Goal: Information Seeking & Learning: Learn about a topic

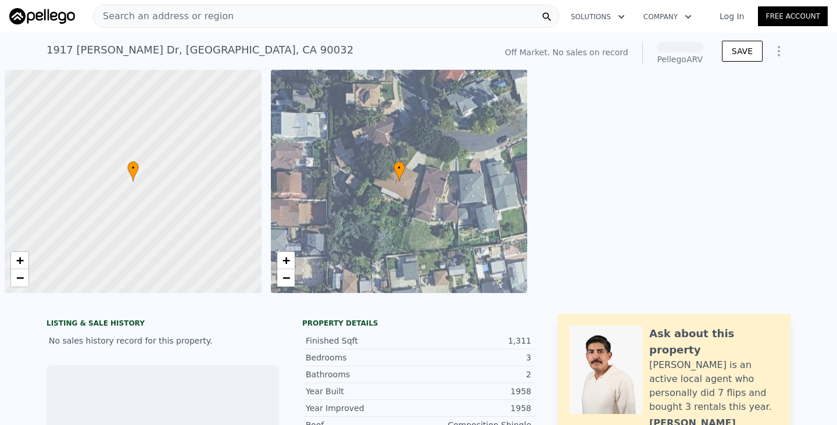
scroll to position [0, 5]
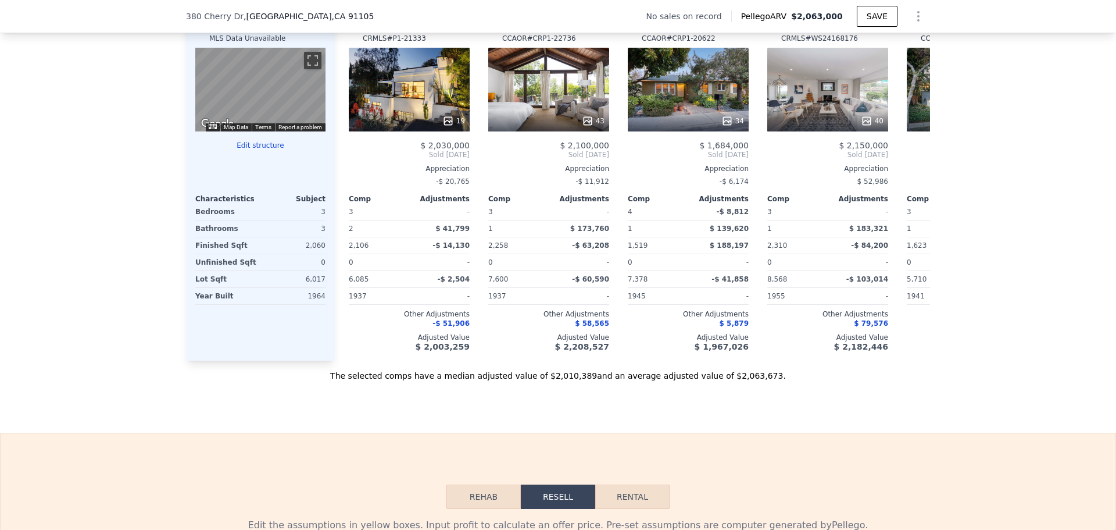
scroll to position [1101, 0]
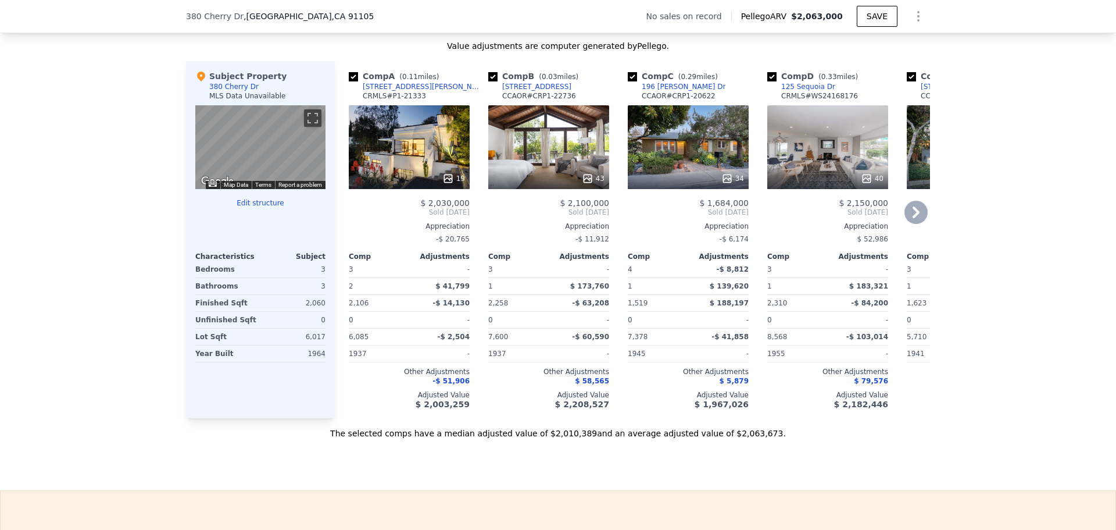
drag, startPoint x: 431, startPoint y: 102, endPoint x: 419, endPoint y: 96, distance: 13.8
click at [419, 95] on div "Comp A ( 0.11 miles) [STREET_ADDRESS][PERSON_NAME] CRMLS # P1-21333" at bounding box center [409, 87] width 121 height 35
click at [417, 101] on div "Comp A ( 0.11 miles) [STREET_ADDRESS][PERSON_NAME] CRMLS # P1-21333" at bounding box center [409, 87] width 121 height 35
click at [908, 221] on icon at bounding box center [916, 212] width 23 height 23
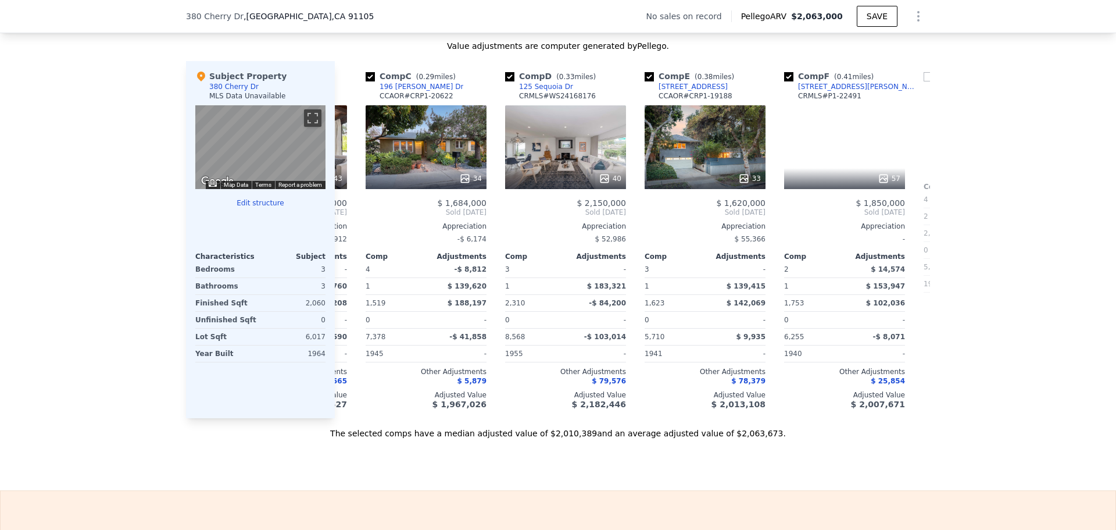
scroll to position [0, 279]
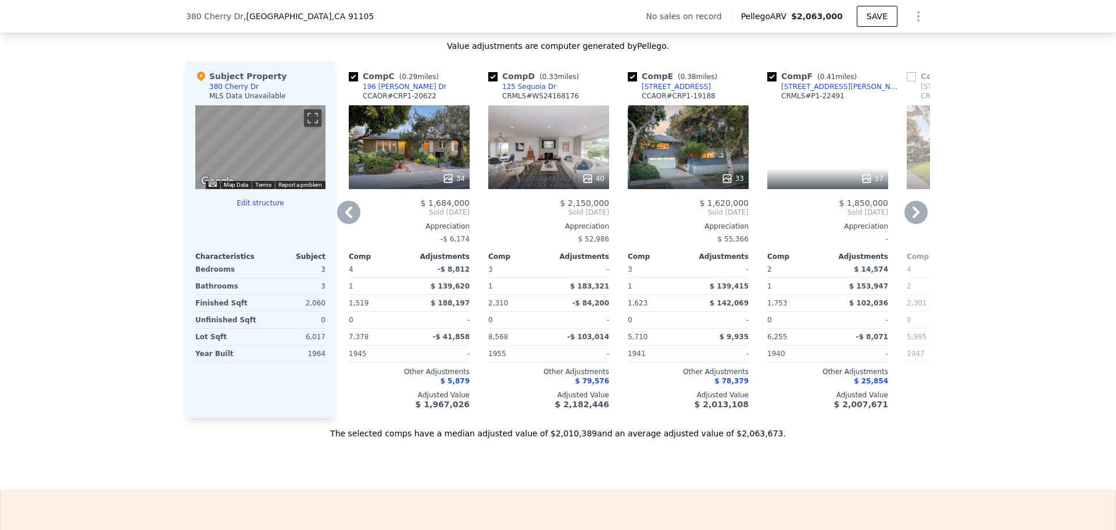
click at [916, 221] on icon at bounding box center [916, 212] width 23 height 23
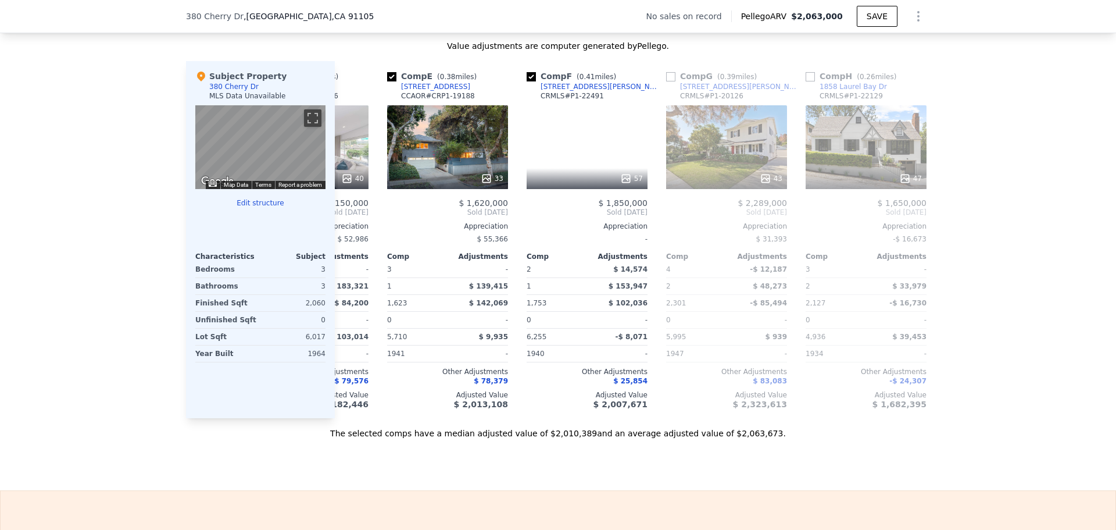
scroll to position [0, 558]
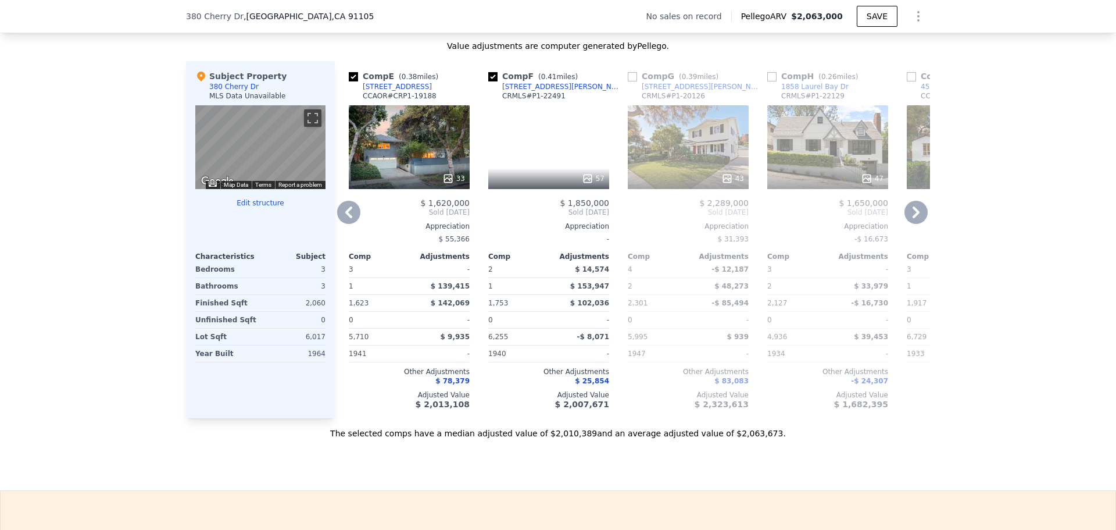
click at [345, 218] on icon at bounding box center [348, 212] width 7 height 12
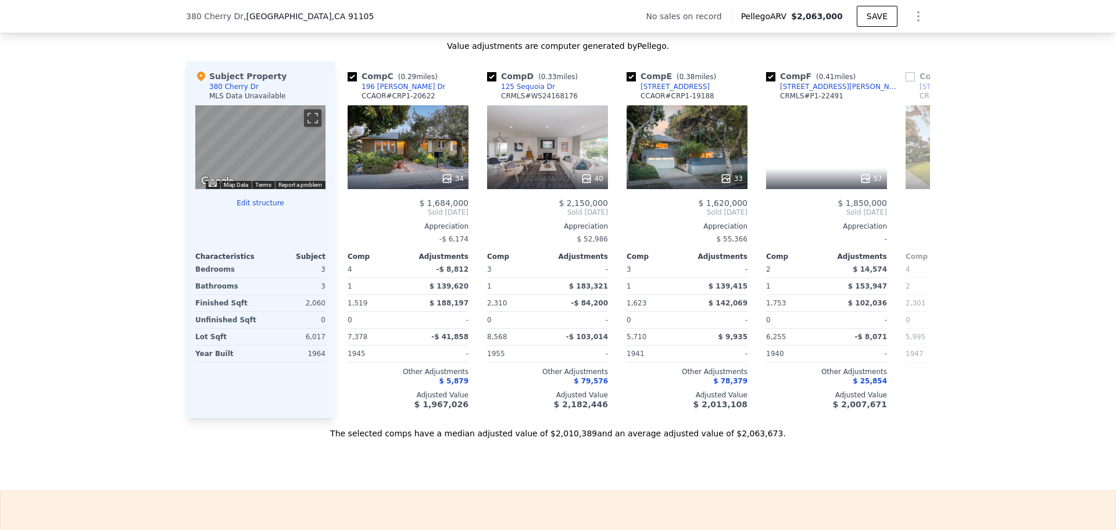
scroll to position [0, 279]
click at [345, 218] on icon at bounding box center [348, 212] width 7 height 12
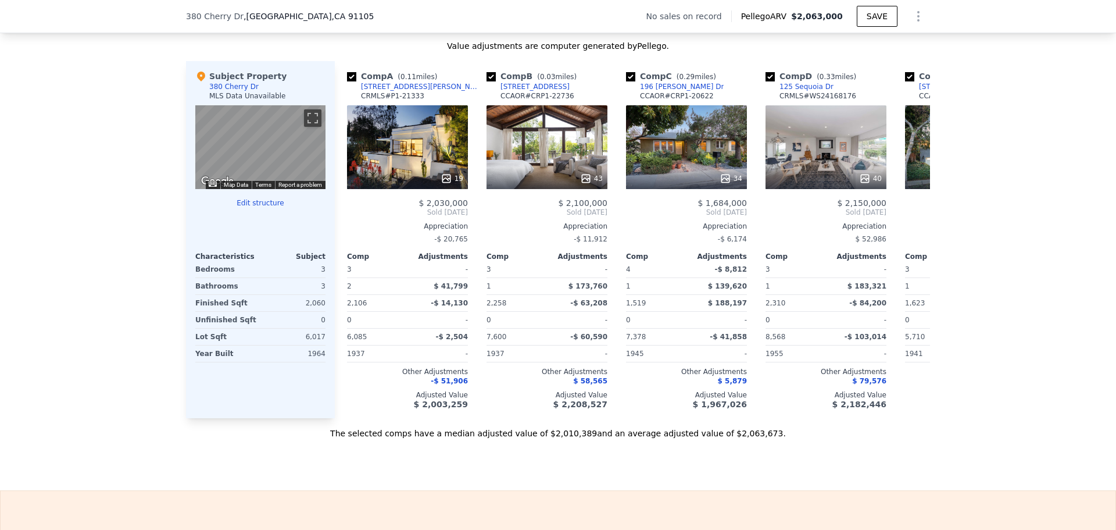
scroll to position [0, 0]
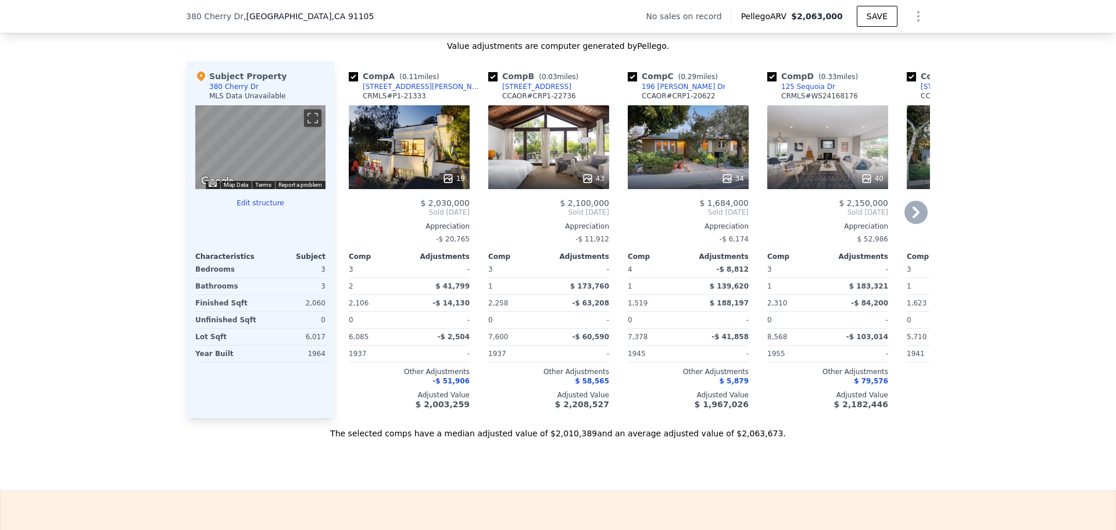
click at [661, 155] on div "34" at bounding box center [688, 147] width 121 height 84
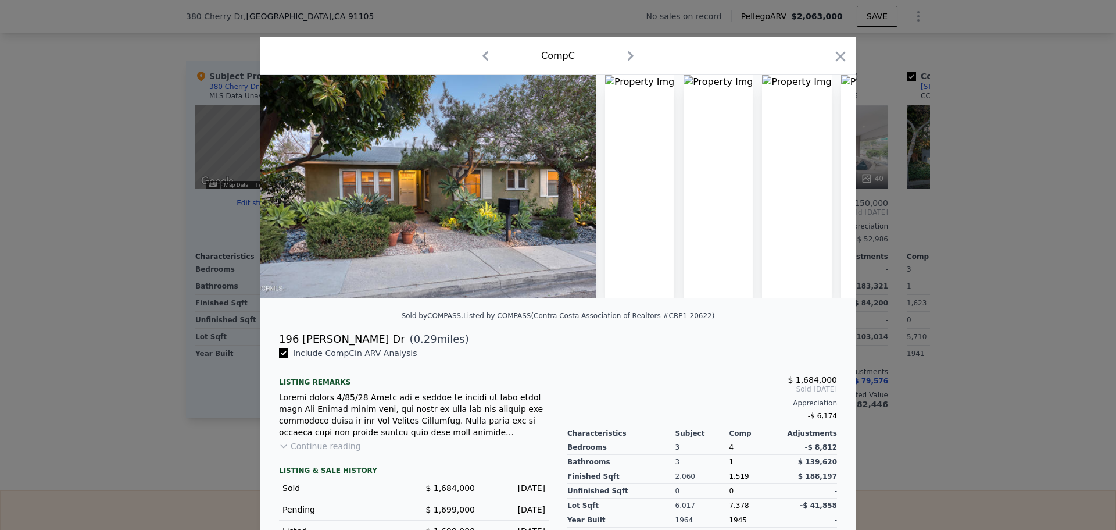
click at [837, 56] on icon "button" at bounding box center [841, 56] width 10 height 10
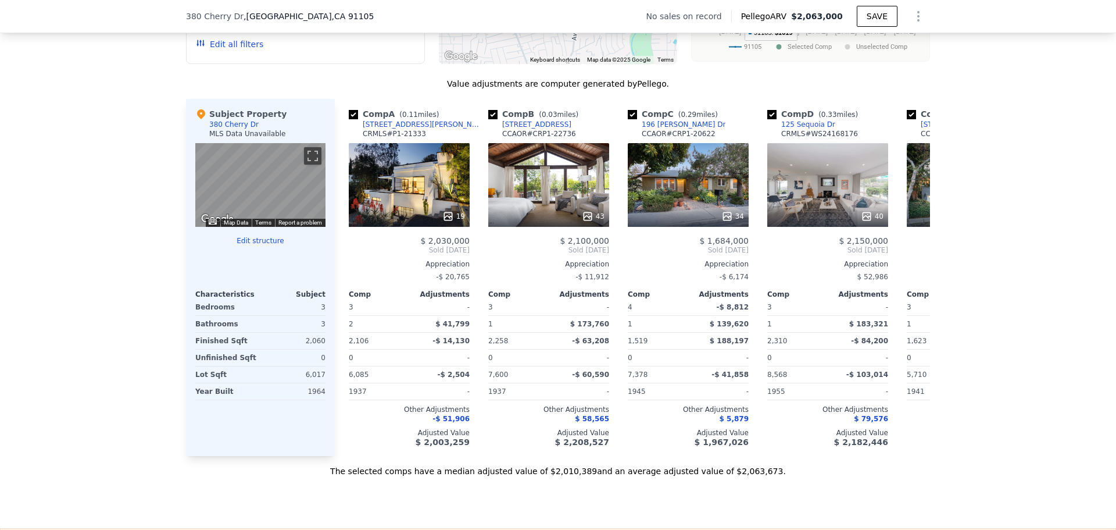
scroll to position [1042, 0]
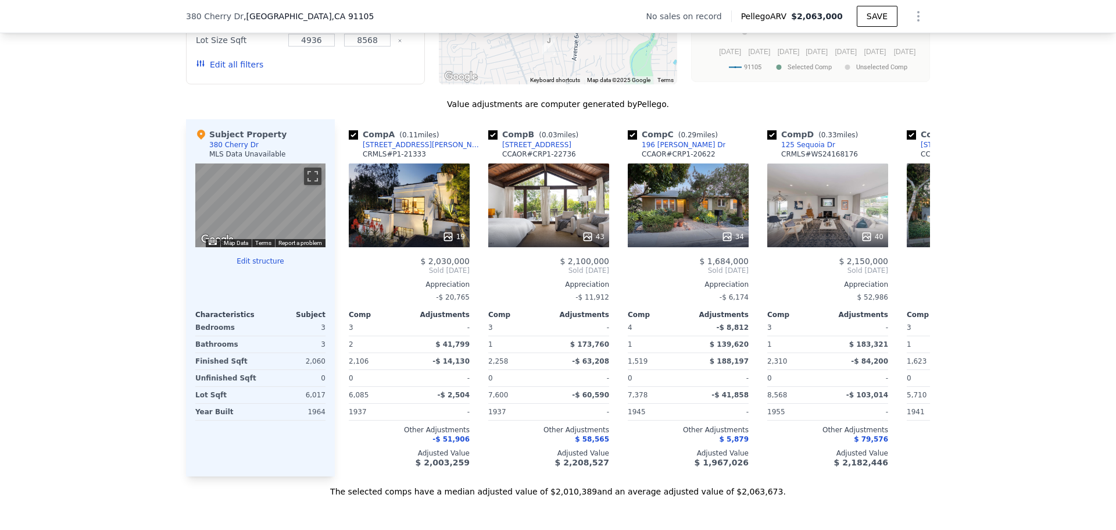
click at [124, 162] on div "We found 12 sales that match your search Filters Map Prices Modify Comp Filters…" at bounding box center [558, 178] width 1116 height 638
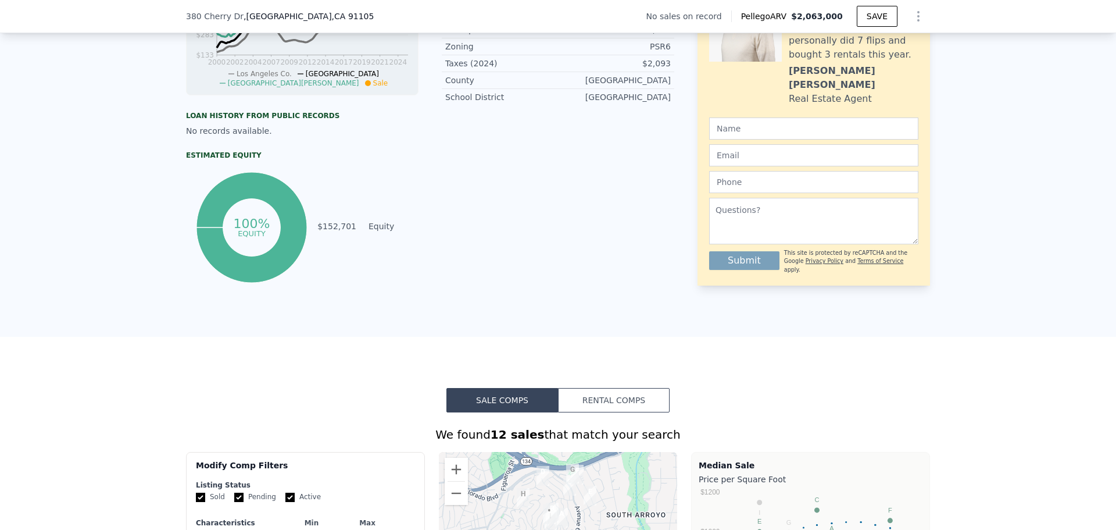
scroll to position [519, 0]
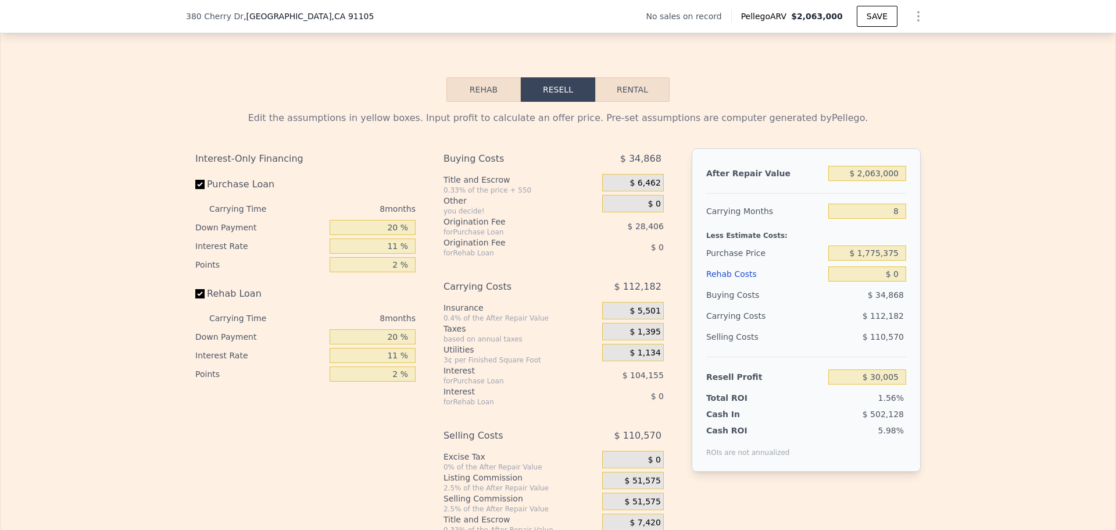
scroll to position [1566, 0]
click at [474, 101] on button "Rehab" at bounding box center [483, 89] width 74 height 24
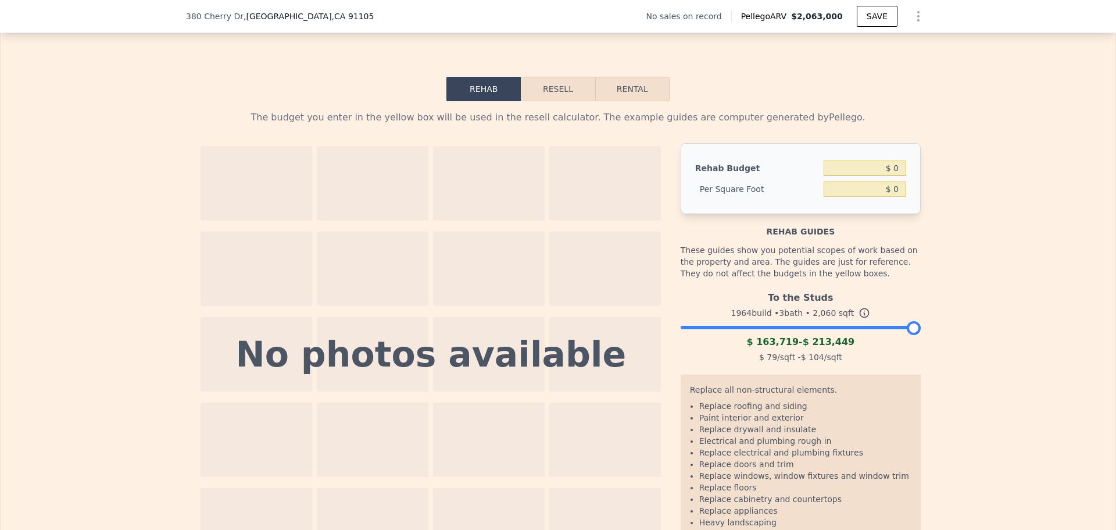
click at [548, 101] on button "Resell" at bounding box center [558, 89] width 74 height 24
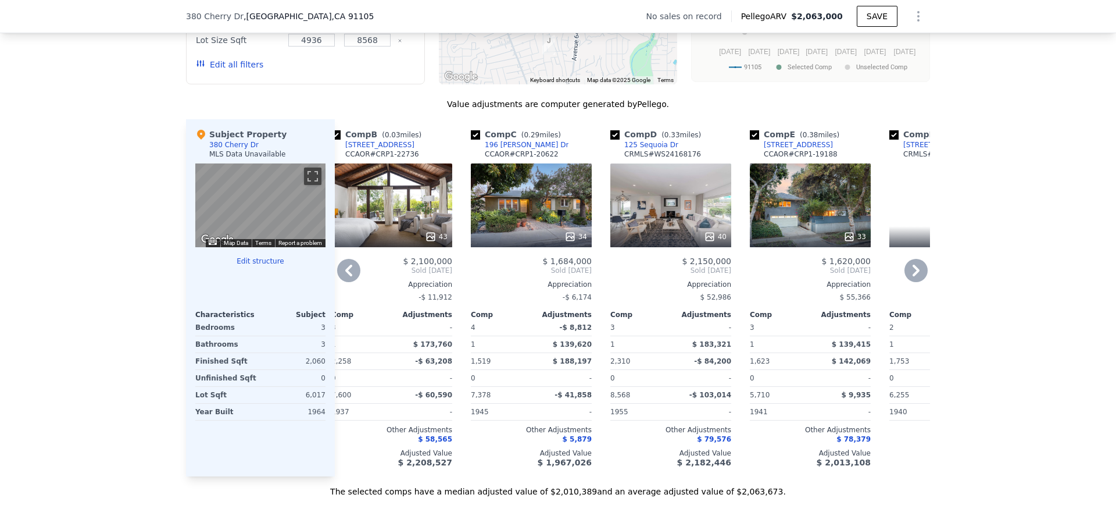
scroll to position [0, 38]
